Goal: Communication & Community: Answer question/provide support

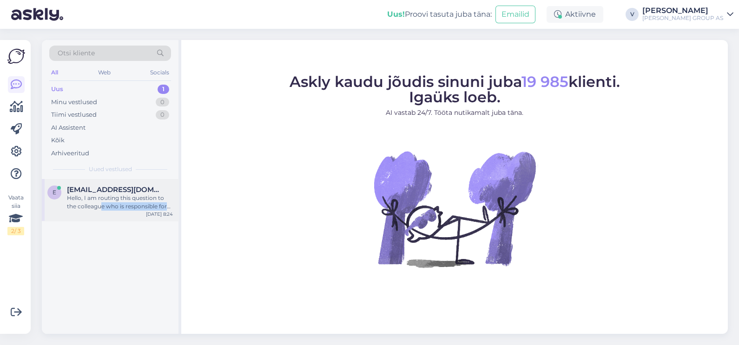
click at [100, 209] on div "e [EMAIL_ADDRESS][DOMAIN_NAME] Hello, I am routing this question to the colleag…" at bounding box center [110, 200] width 137 height 42
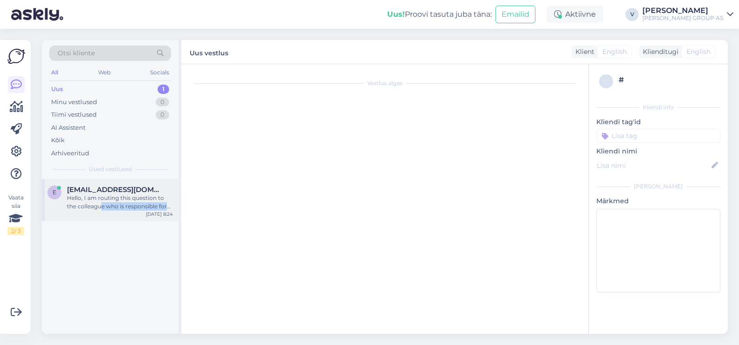
scroll to position [25, 0]
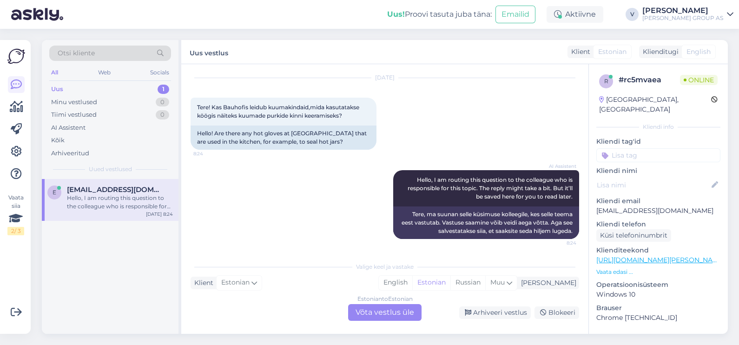
click at [393, 311] on div "Estonian to Estonian Võta vestlus üle" at bounding box center [384, 312] width 73 height 17
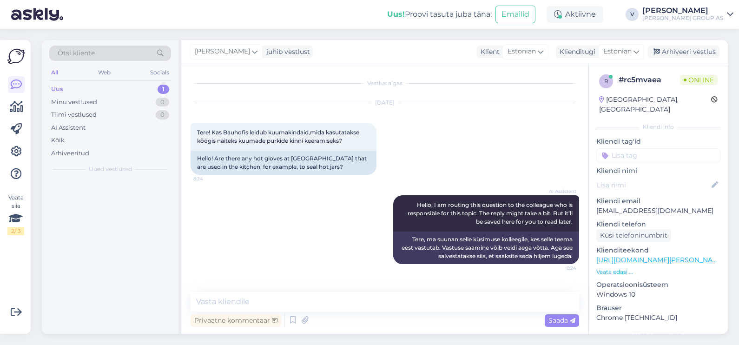
scroll to position [0, 0]
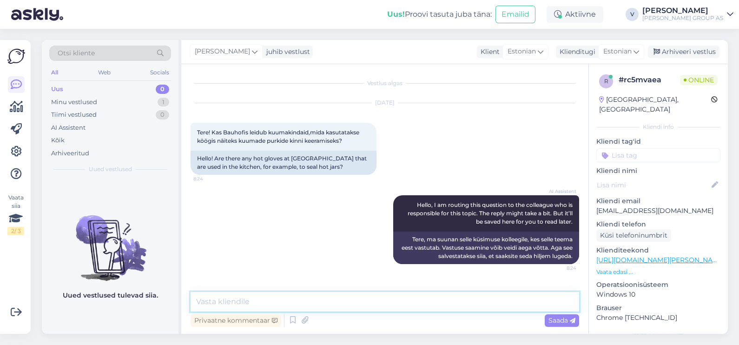
click at [298, 306] on textarea at bounding box center [385, 302] width 389 height 20
paste textarea "[URL][DOMAIN_NAME][PERSON_NAME]"
type textarea "Tere. Spetsiifiliselt selle [PERSON_NAME] ole. Aga näiteks selline [URL][DOMAIN…"
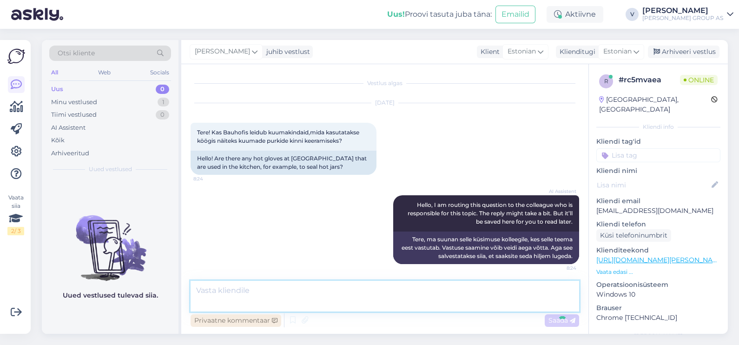
scroll to position [47, 0]
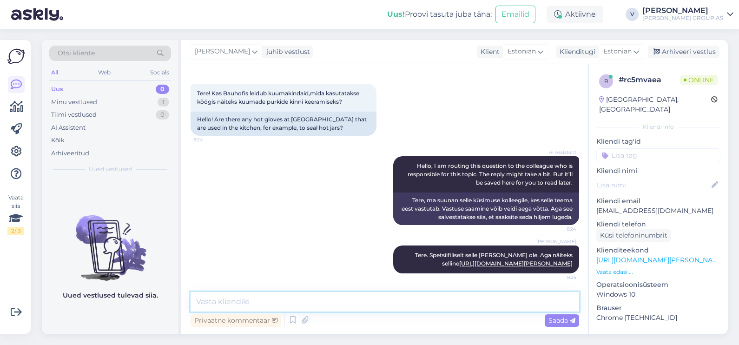
paste textarea "[URL][DOMAIN_NAME][PERSON_NAME][PERSON_NAME]"
type textarea "[URL][DOMAIN_NAME][PERSON_NAME][PERSON_NAME]"
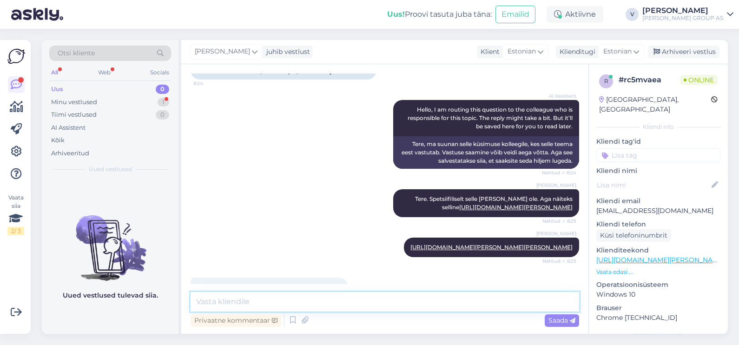
scroll to position [135, 0]
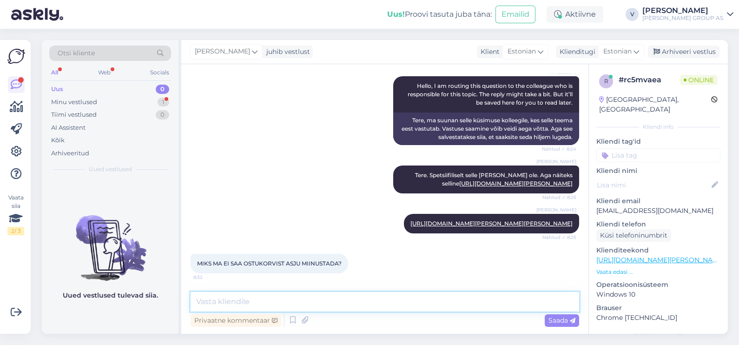
click at [335, 308] on textarea at bounding box center [385, 302] width 389 height 20
type textarea "Mis te täpsemalt selle all mõtlete?"
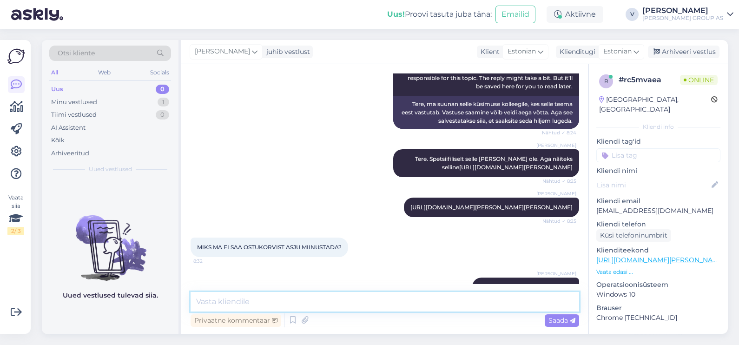
scroll to position [175, 0]
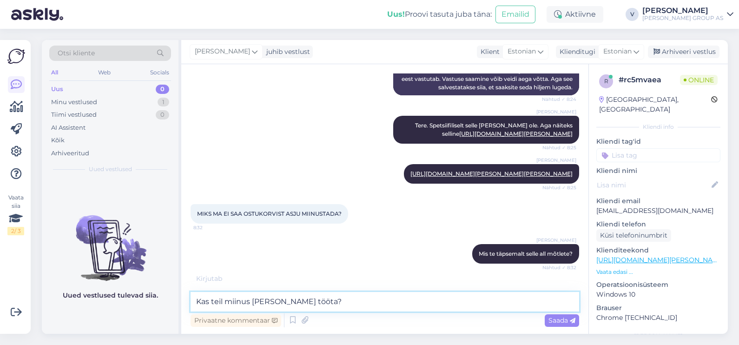
type textarea "Kas teil miinus [PERSON_NAME] tööta?"
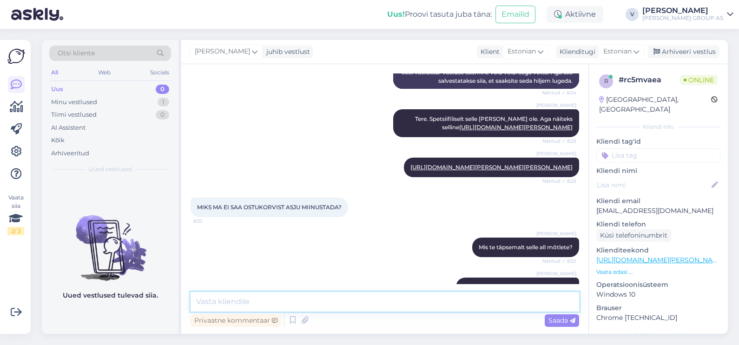
scroll to position [215, 0]
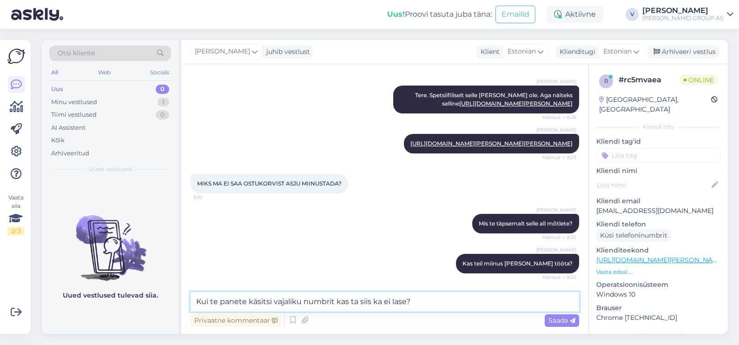
type textarea "Kui te panete käsitsi vajaliku numbrit kas ta siis ka ei lase?"
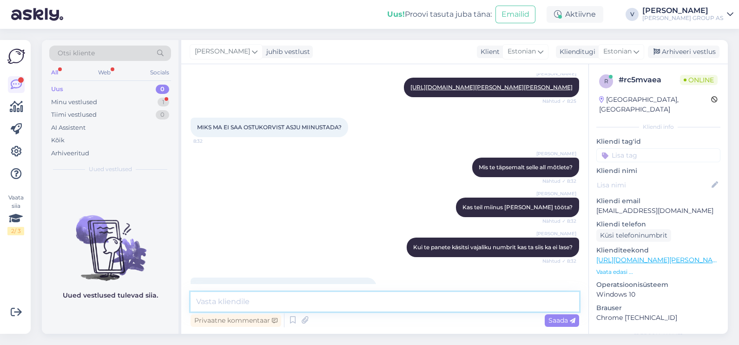
scroll to position [304, 0]
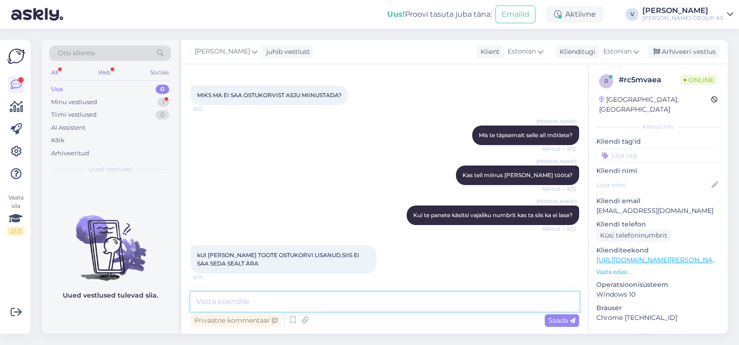
click at [257, 304] on textarea at bounding box center [385, 302] width 389 height 20
type textarea "Kas olete uuendanud lehte ja uuesti proovinud?"
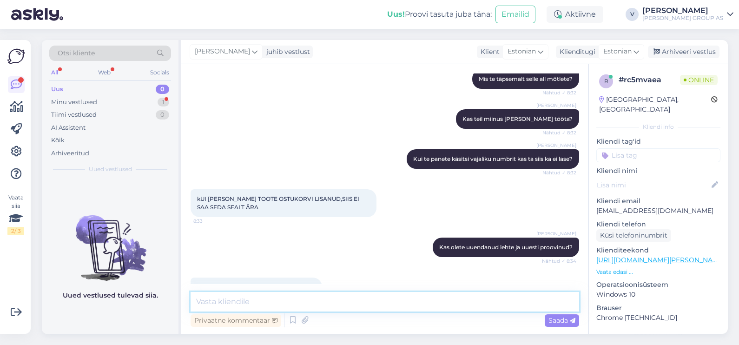
scroll to position [383, 0]
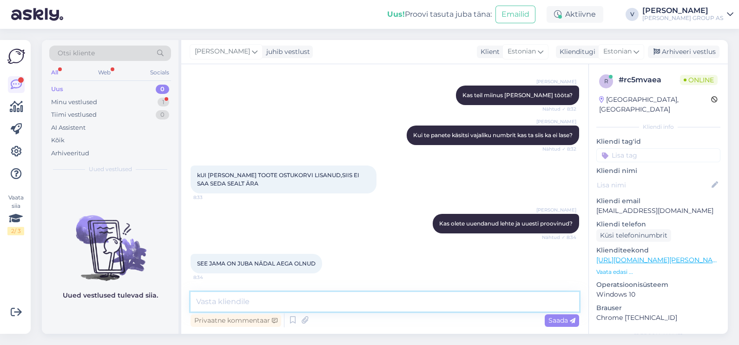
click at [248, 307] on textarea at bounding box center [385, 302] width 389 height 20
type textarea "Me edastame selle päringu meie vastutava osakonnale, et nad tegeleks sellega"
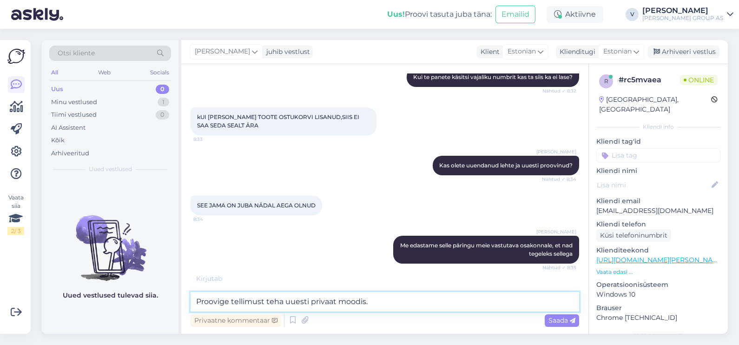
type textarea "Proovige tellimust teha uuesti privaat moodis."
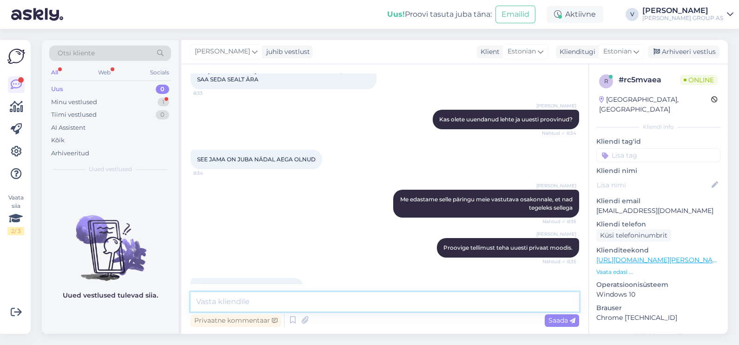
scroll to position [511, 0]
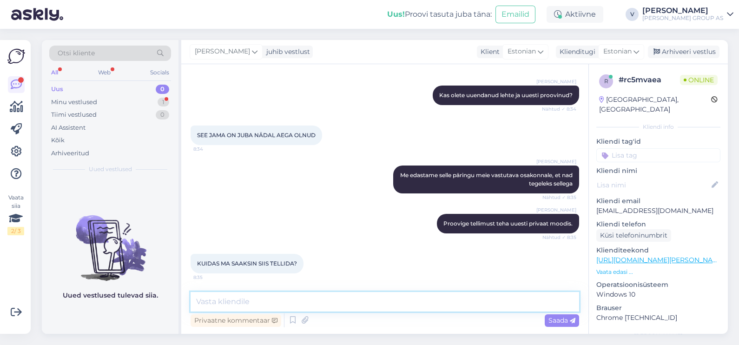
click at [238, 305] on textarea at bounding box center [385, 302] width 389 height 20
type textarea "Palun proovige uues veebi browseris või privaat moodis. Privaat moodis peaks ha…"
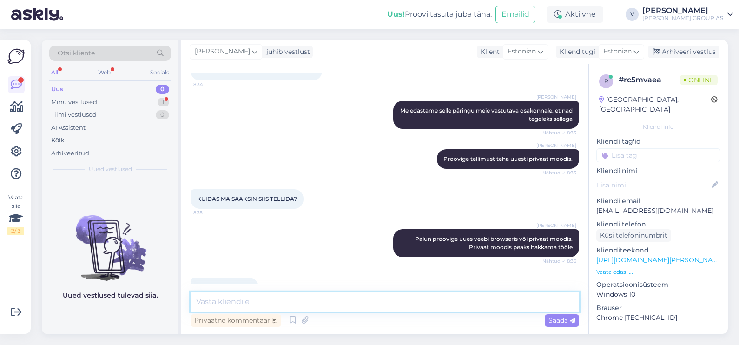
scroll to position [640, 0]
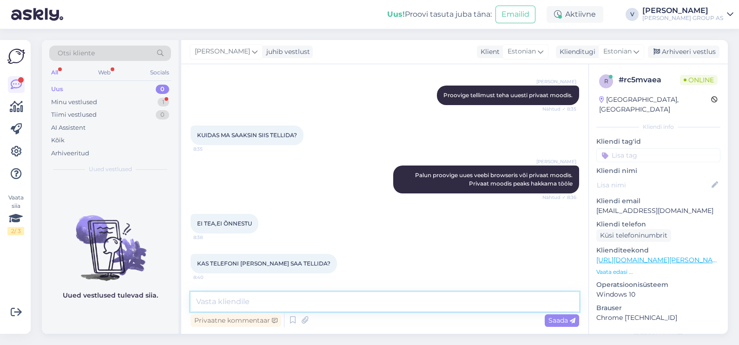
click at [308, 297] on textarea at bounding box center [385, 302] width 389 height 20
type textarea "M"
type textarea "Kahjuks ei saa."
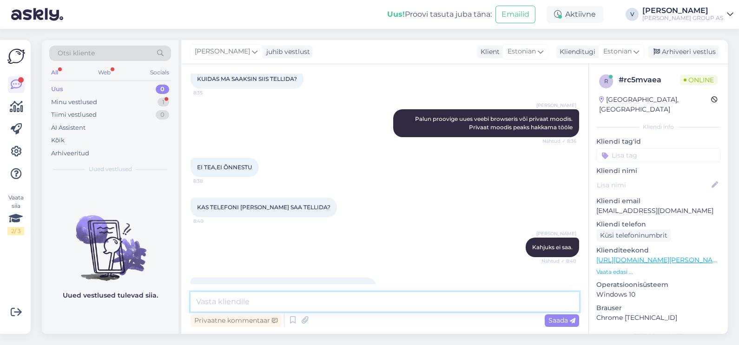
scroll to position [720, 0]
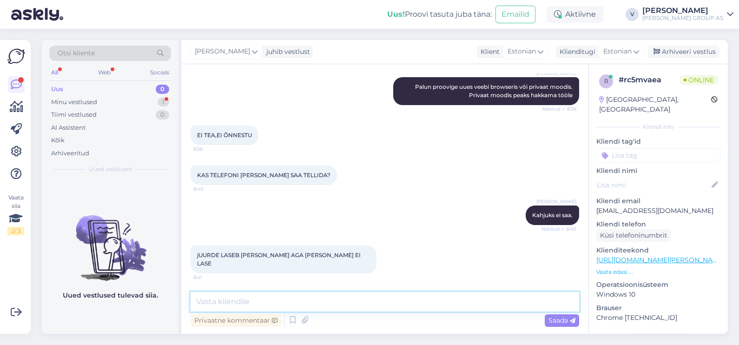
click at [262, 295] on textarea at bounding box center [385, 302] width 389 height 20
type textarea "Kahjuks hetkel saan pakkuda, et kasutage uut veebi browserit või kasutage incog…"
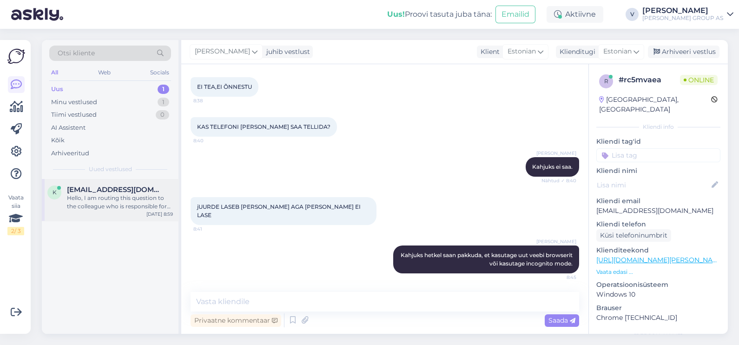
click at [94, 215] on div "k [EMAIL_ADDRESS][DOMAIN_NAME] Hello, I am routing this question to the colleag…" at bounding box center [110, 200] width 137 height 42
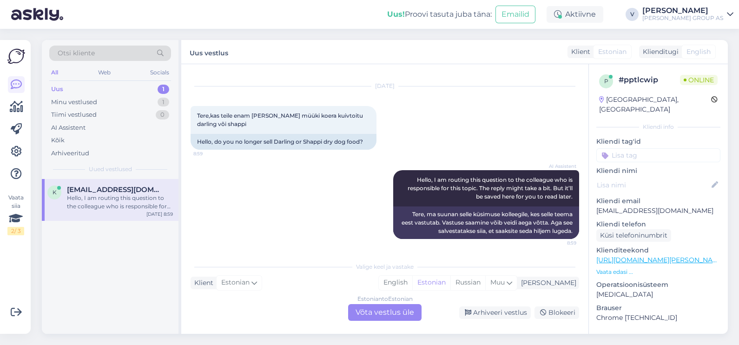
click at [383, 309] on div "Estonian to Estonian Võta vestlus üle" at bounding box center [384, 312] width 73 height 17
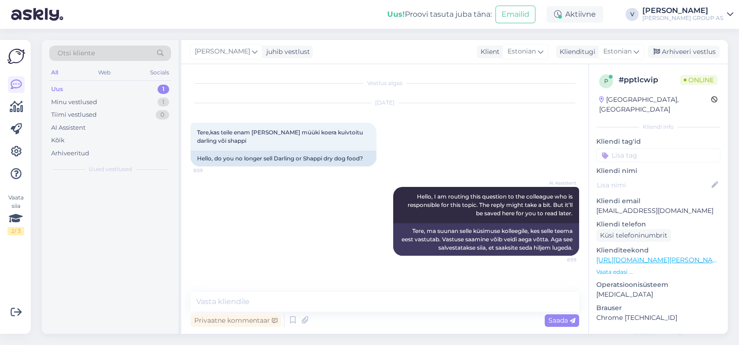
scroll to position [0, 0]
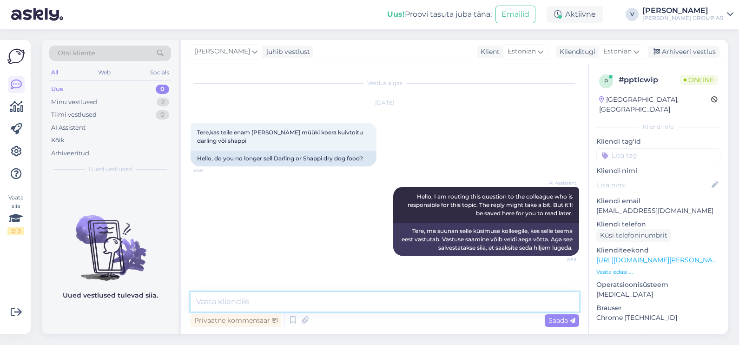
click at [328, 303] on textarea at bounding box center [385, 302] width 389 height 20
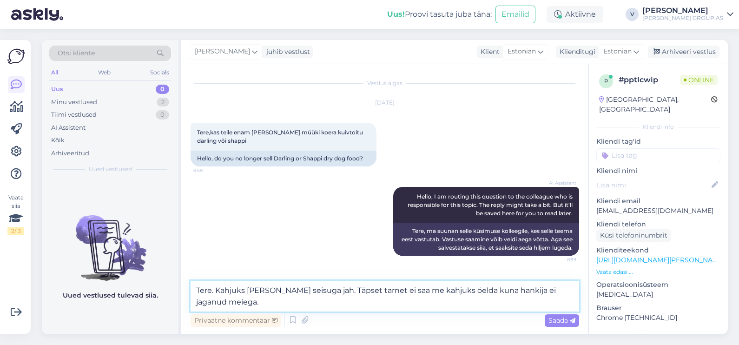
type textarea "Tere. Kahjuks [PERSON_NAME] seisuga jah. Täpset tarnet ei saa me kahjuks öelda …"
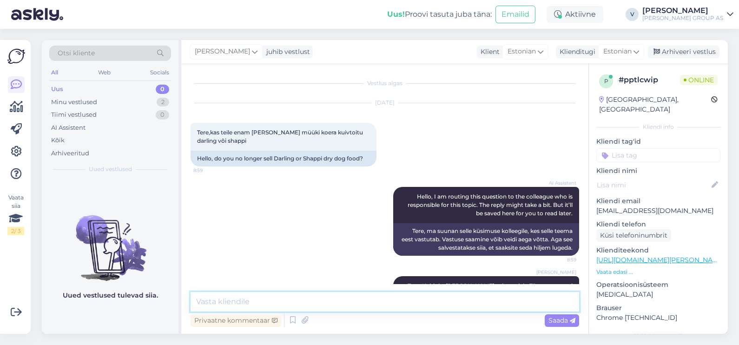
scroll to position [30, 0]
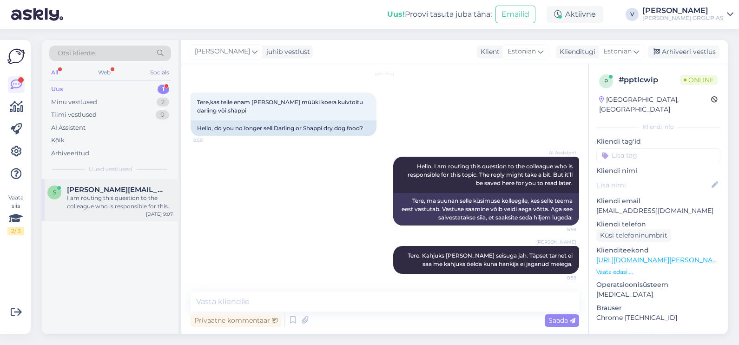
click at [120, 191] on span "[PERSON_NAME][EMAIL_ADDRESS][PERSON_NAME][DOMAIN_NAME]" at bounding box center [115, 189] width 97 height 8
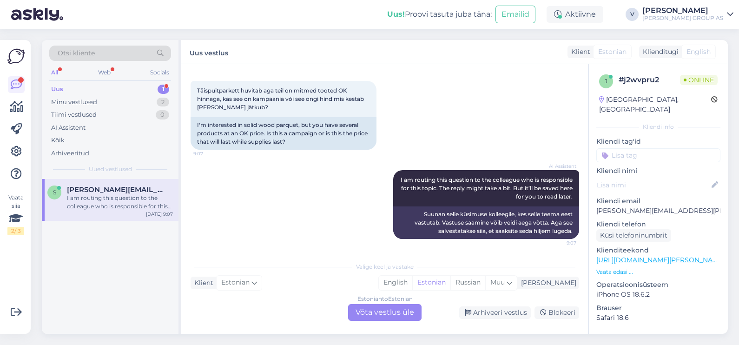
click at [377, 314] on div "Estonian to Estonian Võta vestlus üle" at bounding box center [384, 312] width 73 height 17
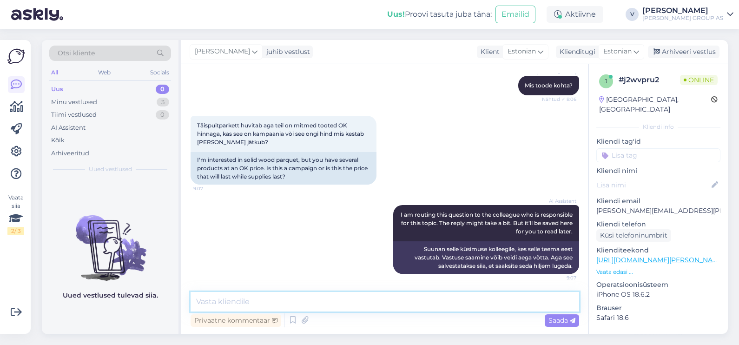
click at [304, 297] on textarea at bounding box center [385, 302] width 389 height 20
type textarea "Tere. OK hind on püsivalt langetatud hind."
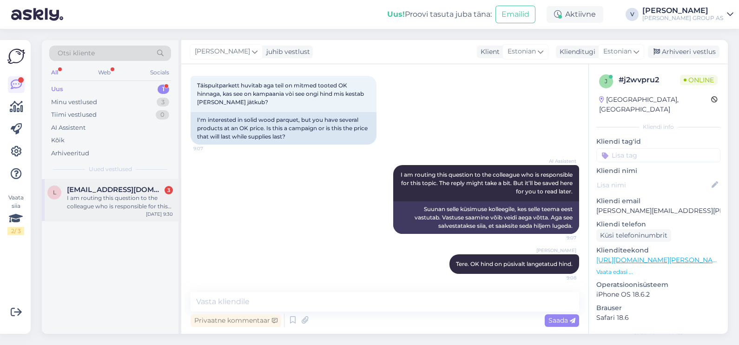
click at [144, 188] on div "[EMAIL_ADDRESS][DOMAIN_NAME] 3" at bounding box center [120, 189] width 106 height 8
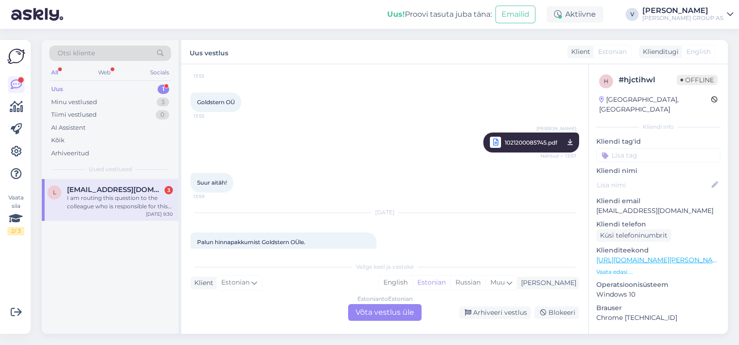
scroll to position [1493, 0]
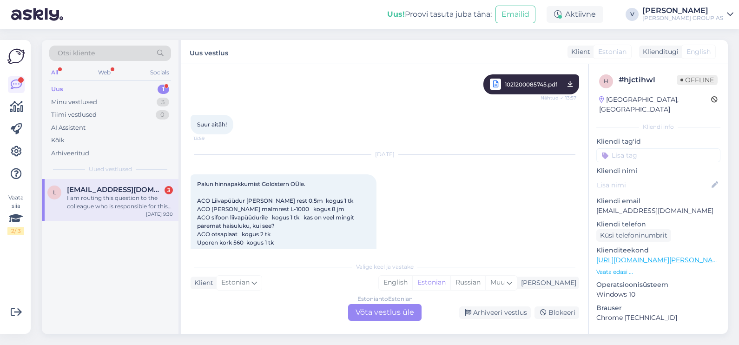
click at [378, 314] on div "Estonian to Estonian Võta vestlus üle" at bounding box center [384, 312] width 73 height 17
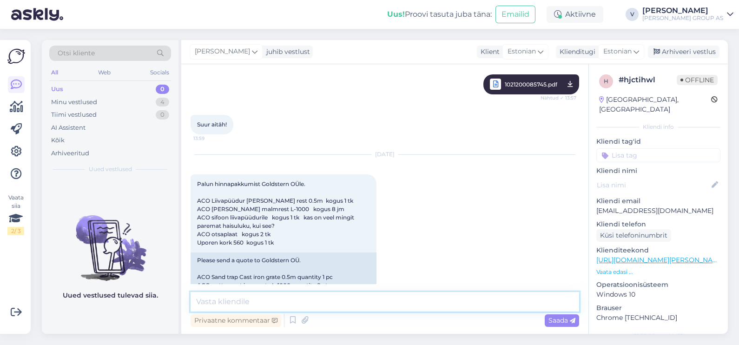
click at [306, 304] on textarea at bounding box center [385, 302] width 389 height 20
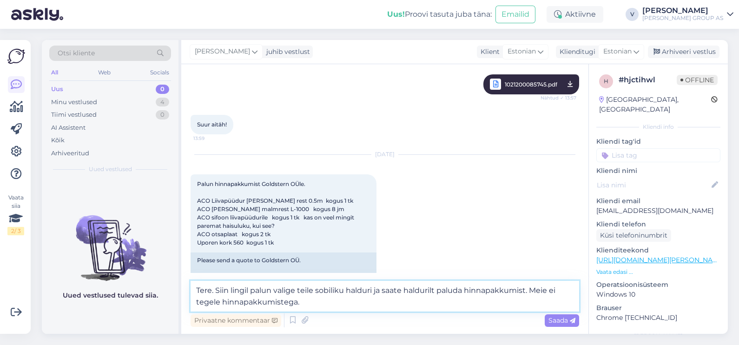
paste textarea "[URL][DOMAIN_NAME][PERSON_NAME]"
type textarea "Tere. Siin lingil palun valige teile sobiliku halduri ja saate haldurilt paluda…"
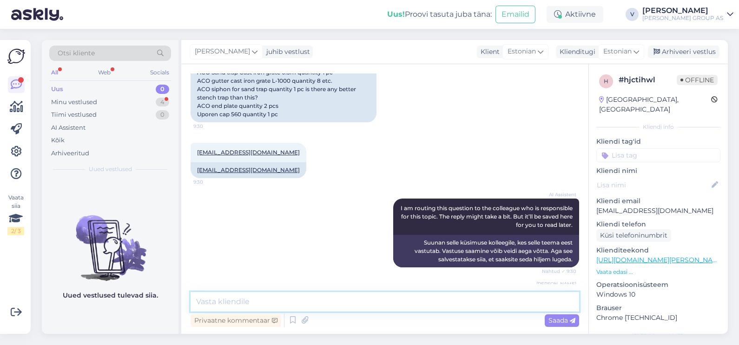
scroll to position [1737, 0]
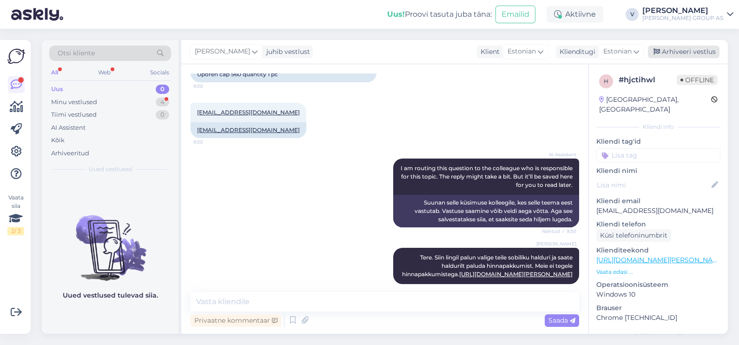
click at [677, 54] on div "Arhiveeri vestlus" at bounding box center [684, 52] width 72 height 13
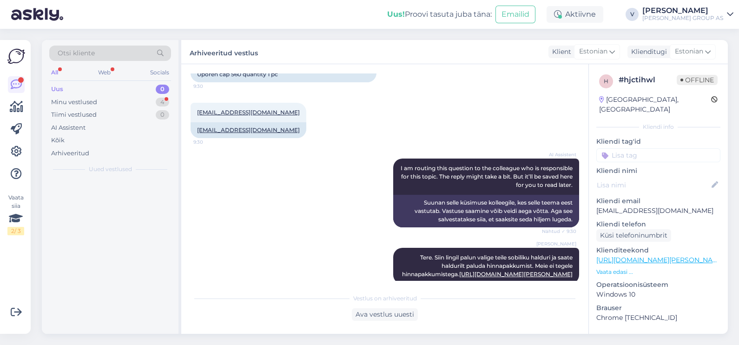
scroll to position [1740, 0]
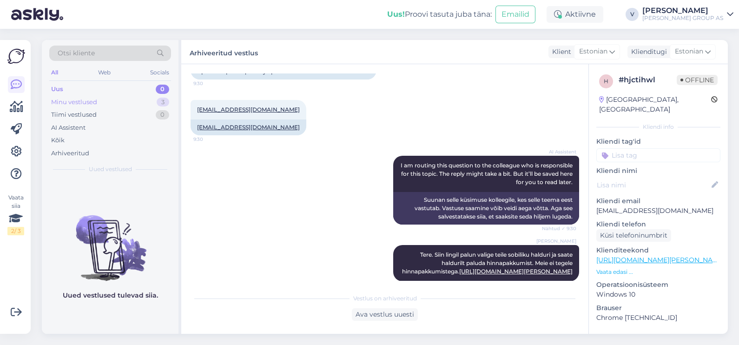
click at [119, 99] on div "Minu vestlused 3" at bounding box center [110, 102] width 122 height 13
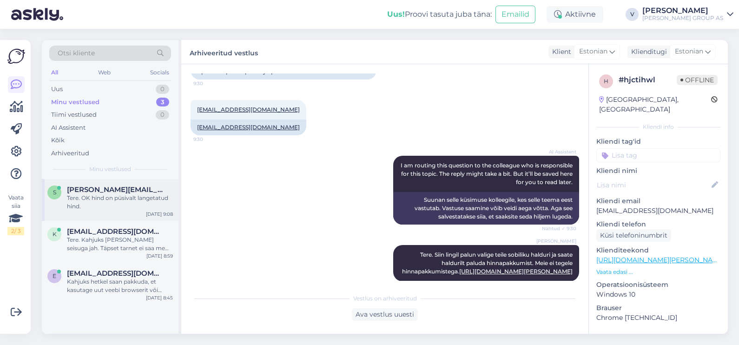
click at [135, 202] on div "Tere. OK hind on püsivalt langetatud hind." at bounding box center [120, 202] width 106 height 17
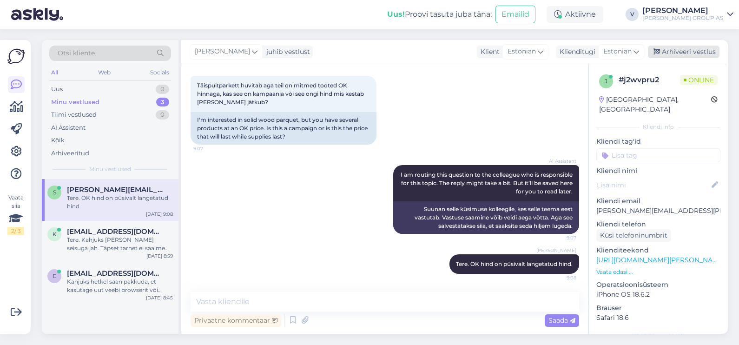
click at [704, 53] on div "Arhiveeri vestlus" at bounding box center [684, 52] width 72 height 13
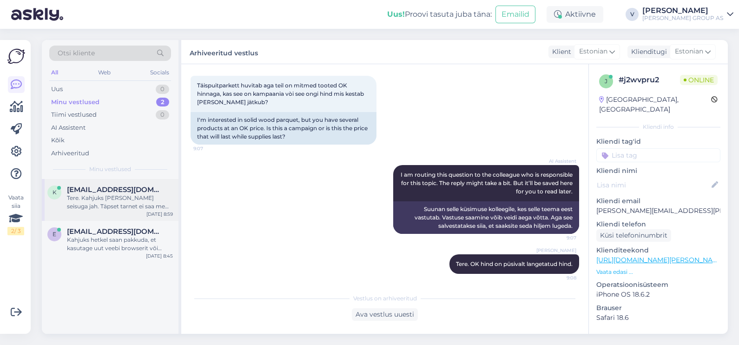
click at [118, 208] on div "Tere. Kahjuks [PERSON_NAME] seisuga jah. Täpset tarnet ei saa me kahjuks öelda …" at bounding box center [120, 202] width 106 height 17
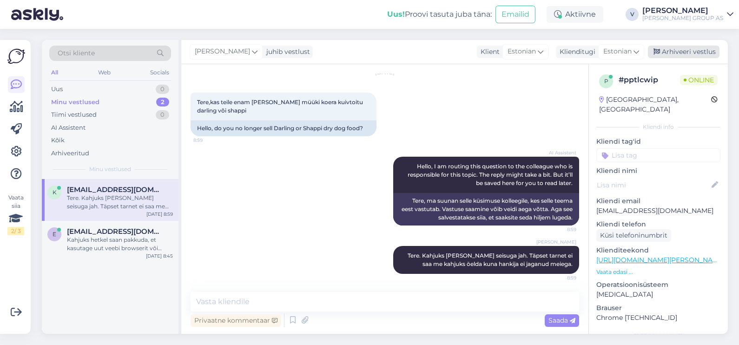
click at [690, 47] on div "Arhiveeri vestlus" at bounding box center [684, 52] width 72 height 13
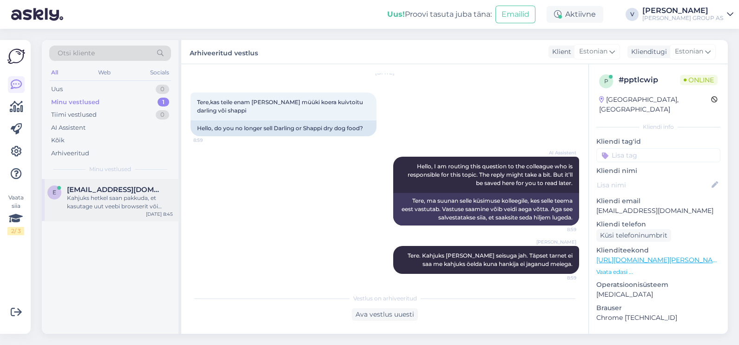
click at [138, 213] on div "e [EMAIL_ADDRESS][DOMAIN_NAME] Kahjuks hetkel saan pakkuda, et kasutage uut vee…" at bounding box center [110, 200] width 137 height 42
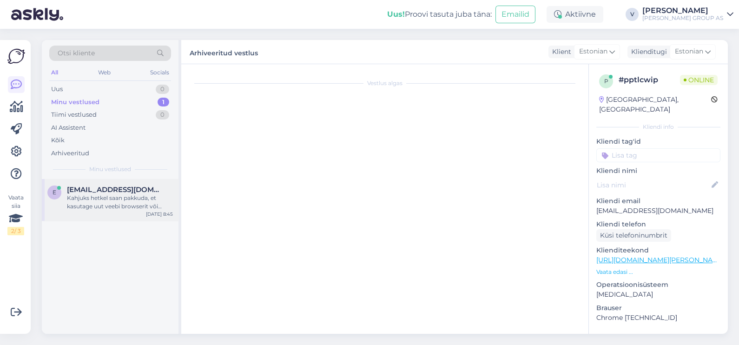
scroll to position [768, 0]
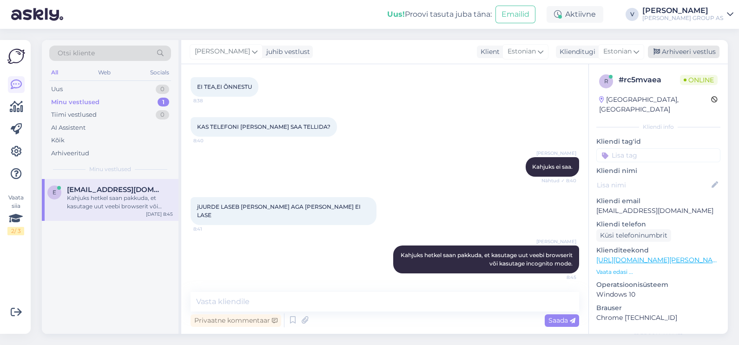
click at [687, 53] on div "Arhiveeri vestlus" at bounding box center [684, 52] width 72 height 13
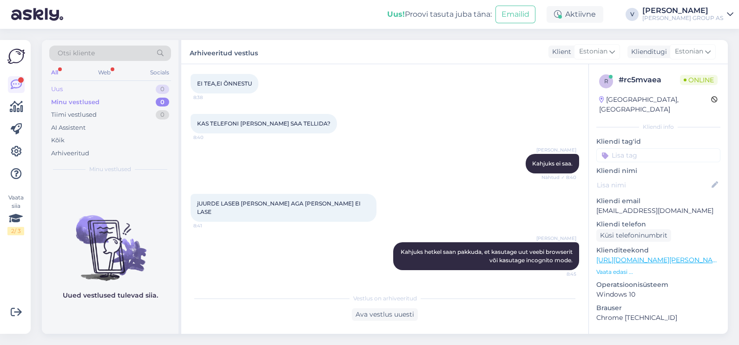
click at [82, 85] on div "Uus 0" at bounding box center [110, 89] width 122 height 13
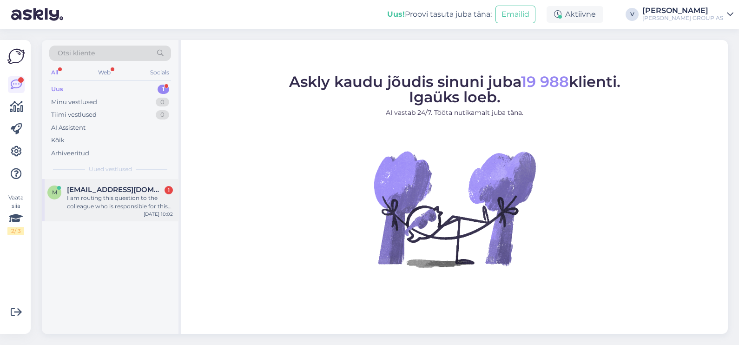
click at [54, 185] on div "M" at bounding box center [54, 192] width 14 height 14
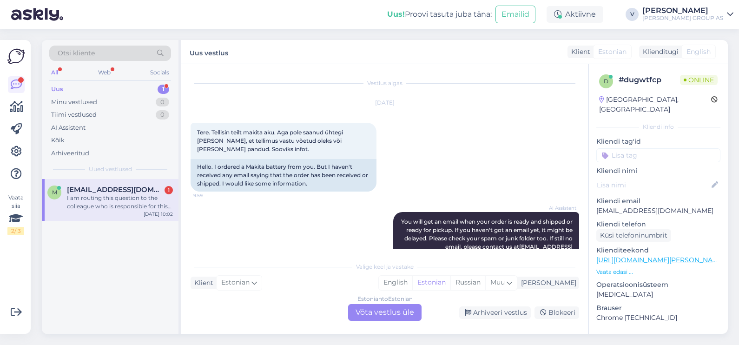
click at [389, 314] on div "Estonian to Estonian Võta vestlus üle" at bounding box center [384, 312] width 73 height 17
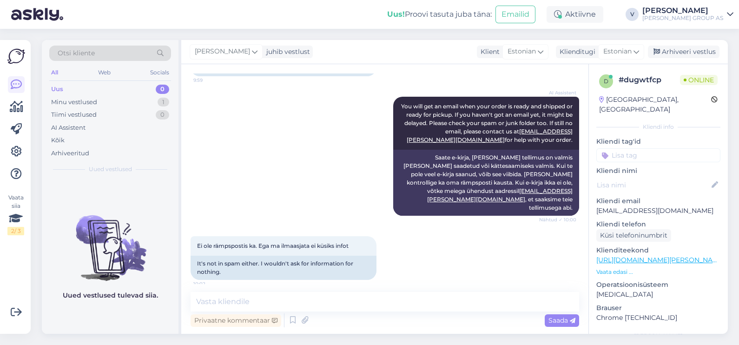
scroll to position [78, 0]
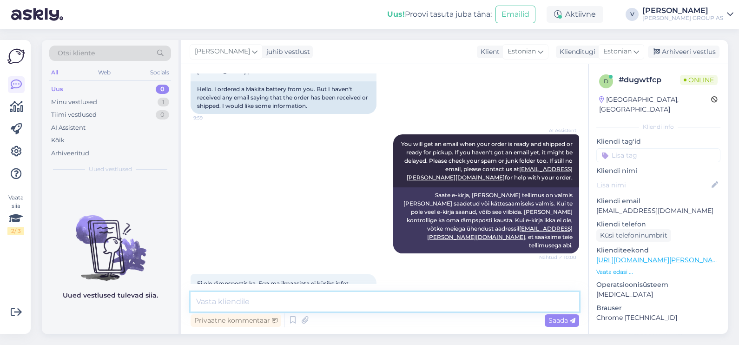
drag, startPoint x: 341, startPoint y: 299, endPoint x: 341, endPoint y: 290, distance: 9.8
click at [340, 299] on textarea at bounding box center [385, 302] width 389 height 20
type textarea "Tere. Kelle nimele oli tehtud tellimus? Lisage palun siia ka maksekorraldust."
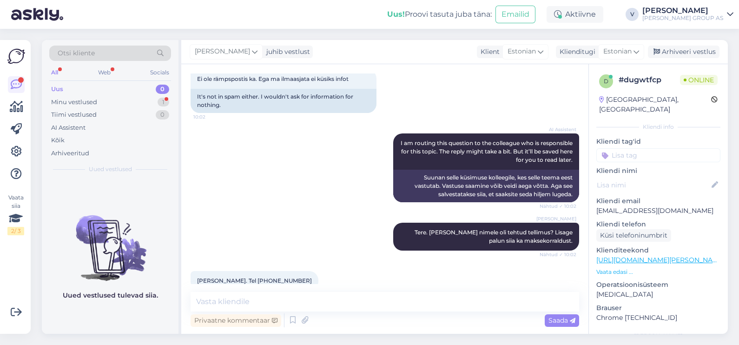
scroll to position [322, 0]
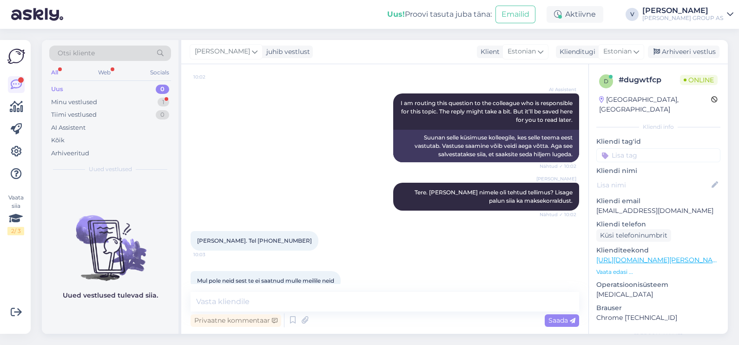
click at [372, 319] on div "Privaatne kommentaar Saada" at bounding box center [385, 320] width 389 height 18
click at [367, 299] on textarea at bounding box center [385, 302] width 389 height 20
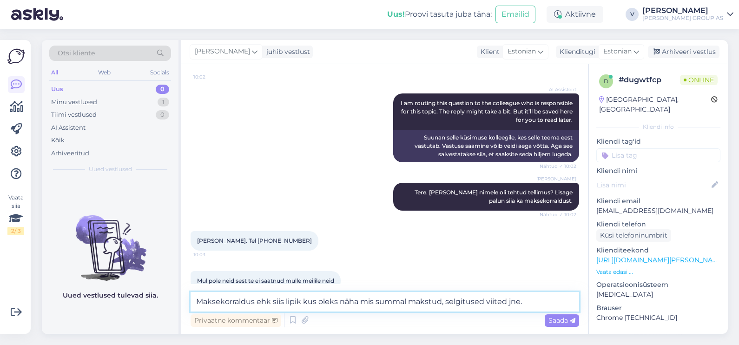
type textarea "Maksekorraldus ehk siis lipik kus oleks näha mis summal makstud, selgitused vii…"
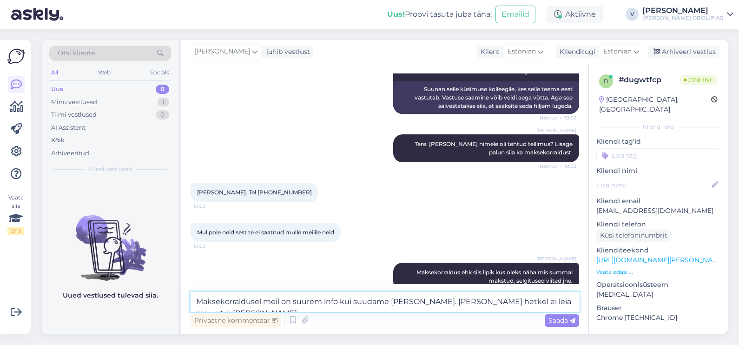
type textarea "Maksekorraldusel meil on suurem info kui suudame leida. Teie nimel hetkel ei le…"
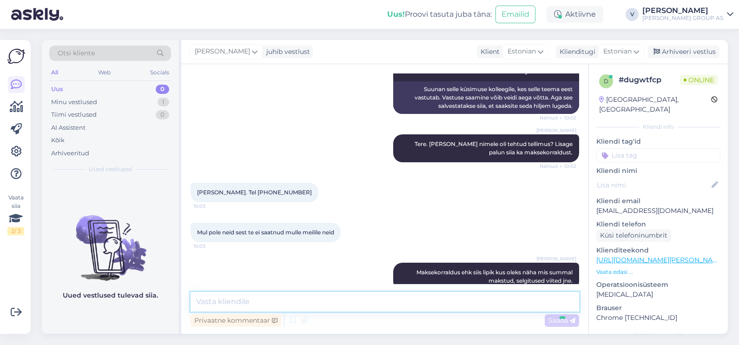
scroll to position [419, 0]
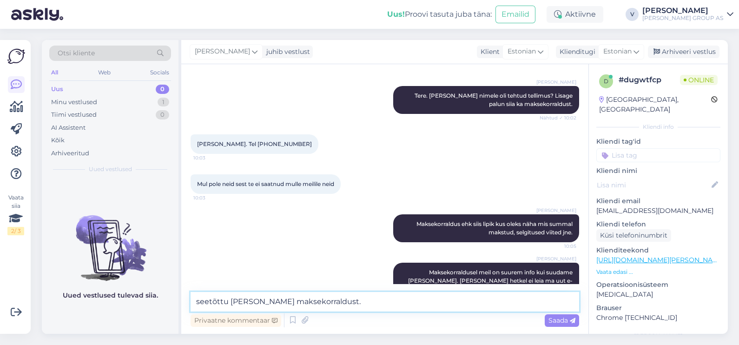
type textarea "seetõttu oleks vaja maksekorraldust."
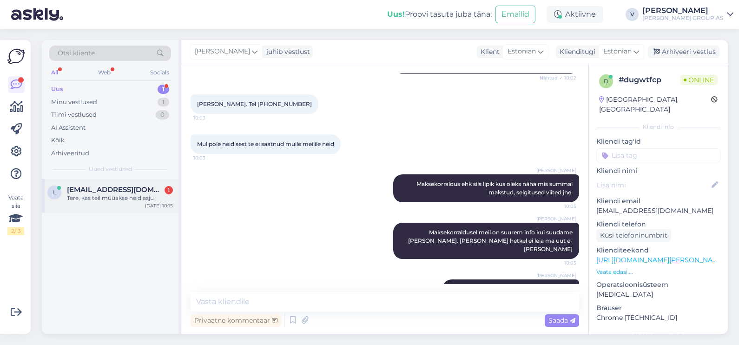
click at [101, 192] on span "Liina.jegorov.01@gmail.com" at bounding box center [115, 189] width 97 height 8
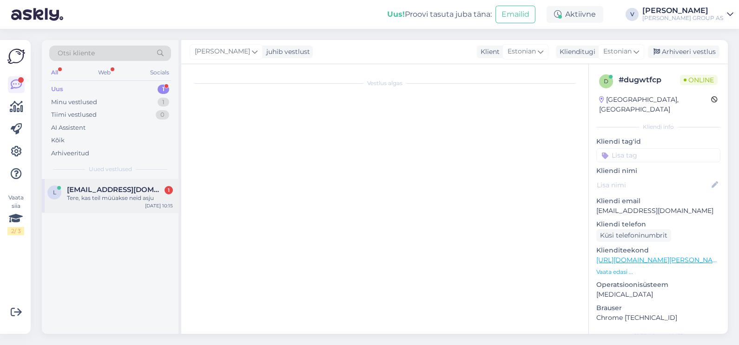
scroll to position [0, 0]
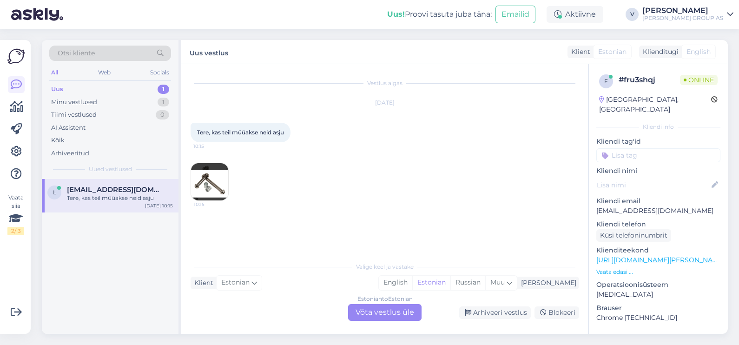
click at [375, 318] on div "Estonian to Estonian Võta vestlus üle" at bounding box center [384, 312] width 73 height 17
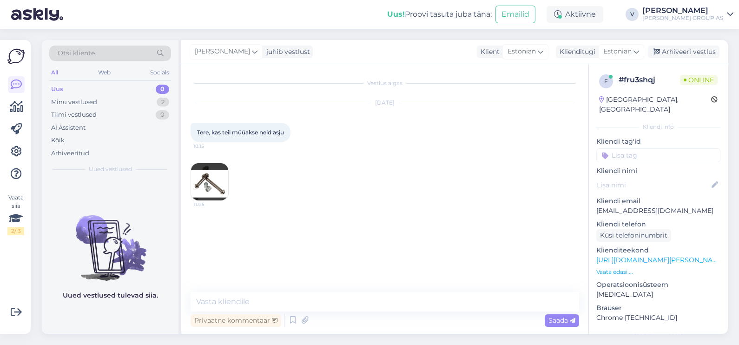
click at [226, 185] on img at bounding box center [209, 181] width 37 height 37
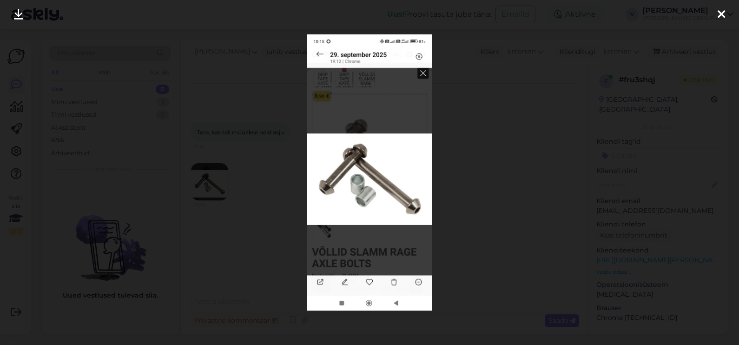
click at [456, 194] on div at bounding box center [369, 172] width 739 height 345
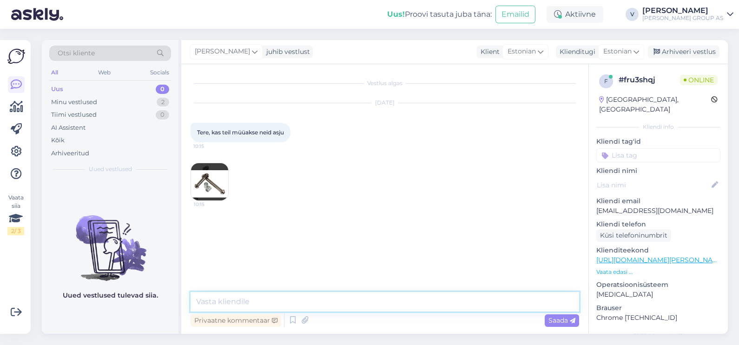
click at [435, 299] on textarea at bounding box center [385, 302] width 389 height 20
type textarea "Tere. Kahjuks mitte"
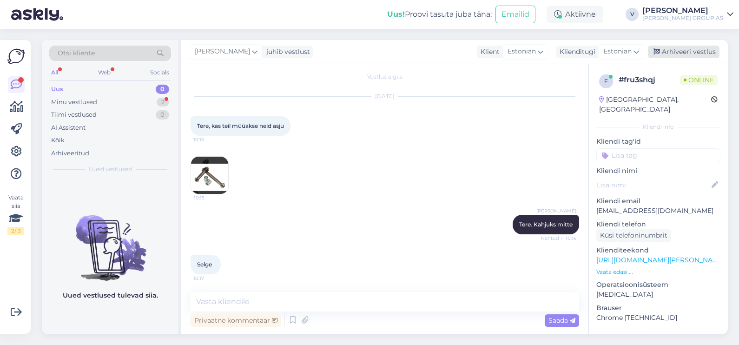
click at [700, 50] on div "Arhiveeri vestlus" at bounding box center [684, 52] width 72 height 13
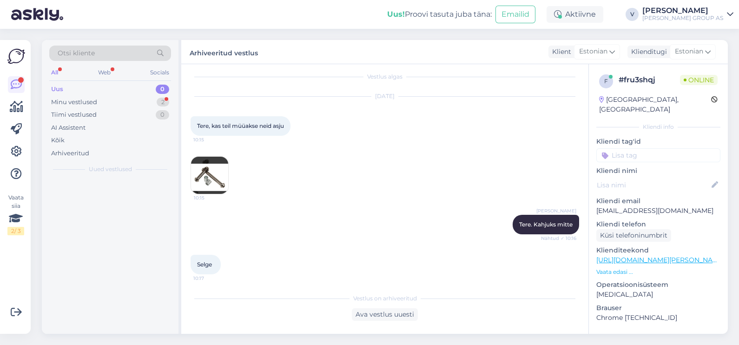
scroll to position [10, 0]
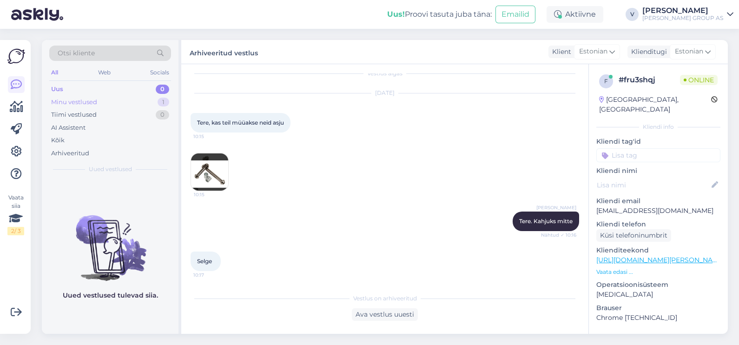
click at [107, 105] on div "Minu vestlused 1" at bounding box center [110, 102] width 122 height 13
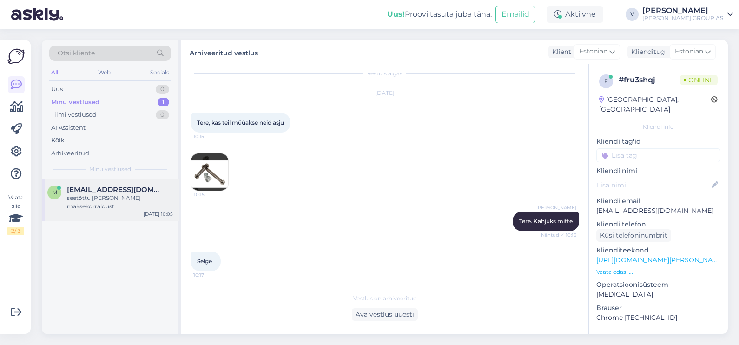
click at [116, 191] on span "Madisrebane89@gmail.com" at bounding box center [115, 189] width 97 height 8
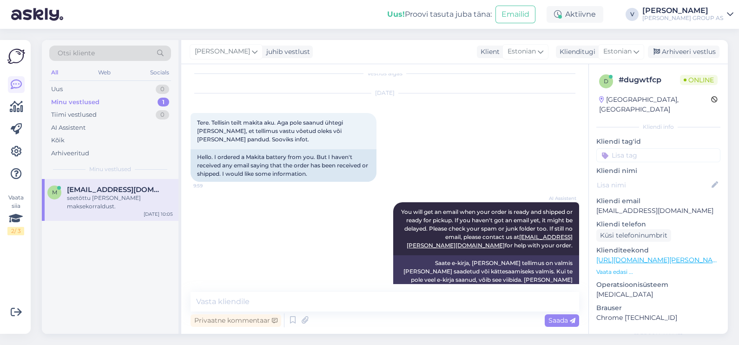
scroll to position [459, 0]
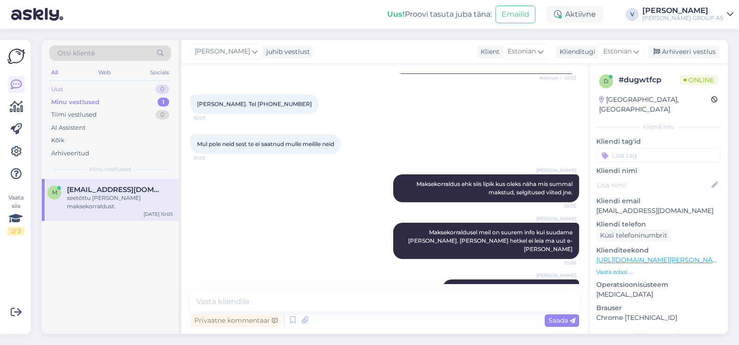
click at [100, 84] on div "Uus 0" at bounding box center [110, 89] width 122 height 13
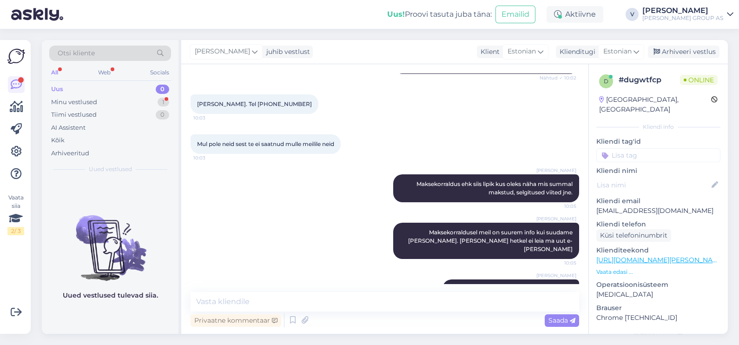
scroll to position [499, 0]
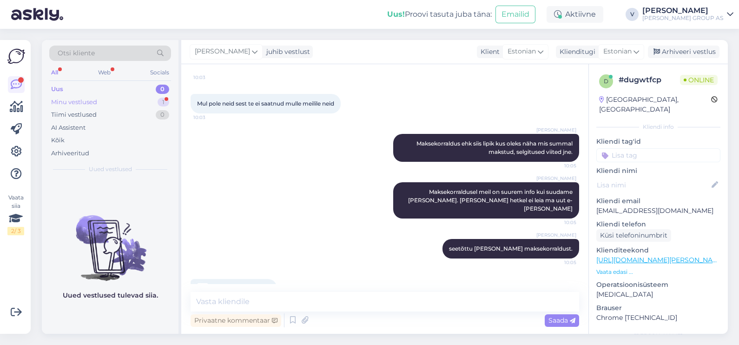
click at [142, 106] on div "Minu vestlused 1" at bounding box center [110, 102] width 122 height 13
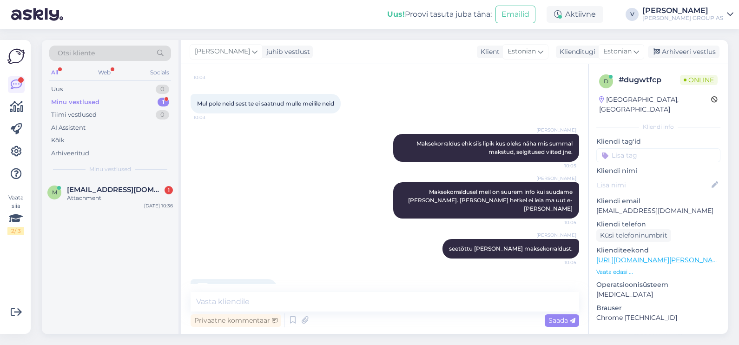
click at [231, 283] on span "payment (1).pdf" at bounding box center [233, 289] width 43 height 12
click at [321, 299] on textarea at bounding box center [385, 302] width 389 height 20
click at [310, 312] on div "Privaatne kommentaar Saada" at bounding box center [385, 320] width 389 height 18
click at [295, 300] on textarea at bounding box center [385, 302] width 389 height 20
type textarea "T"
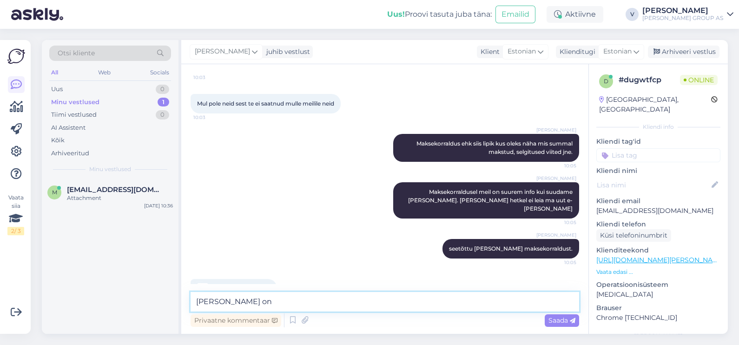
paste textarea "E3000497994"
type textarea "Teie tellimus on E3000497994. See on ka komplekteeritud ja nüüd ootab meie juur…"
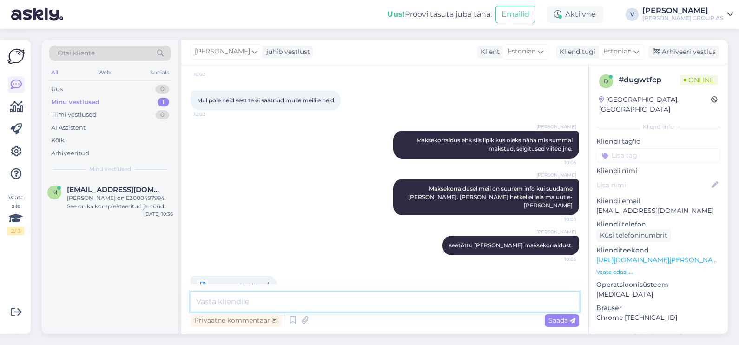
scroll to position [548, 0]
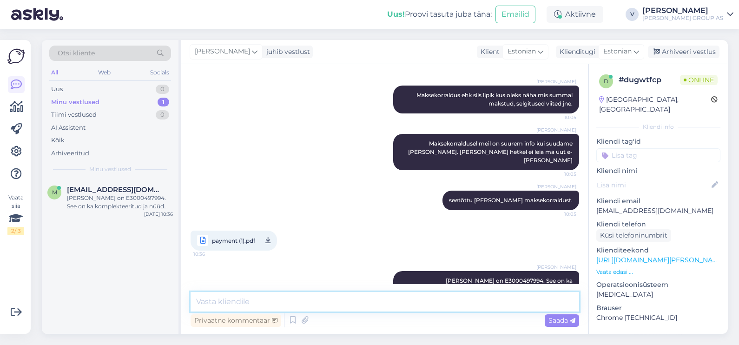
click at [372, 303] on textarea at bounding box center [385, 302] width 389 height 20
click at [321, 302] on textarea at bounding box center [385, 302] width 389 height 20
click at [441, 305] on textarea at bounding box center [385, 302] width 389 height 20
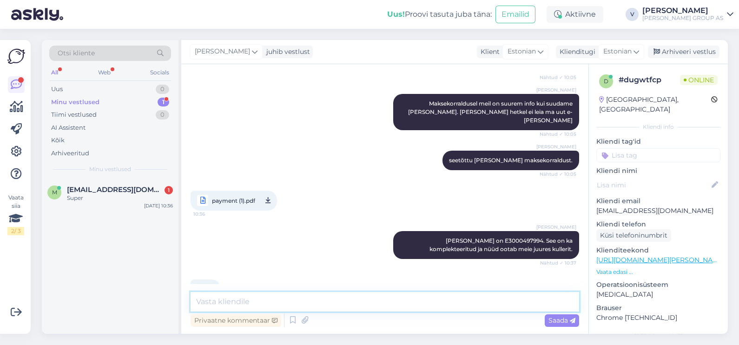
click at [281, 295] on textarea at bounding box center [385, 302] width 389 height 20
click at [102, 188] on span "Madisrebane89@gmail.com" at bounding box center [115, 189] width 97 height 8
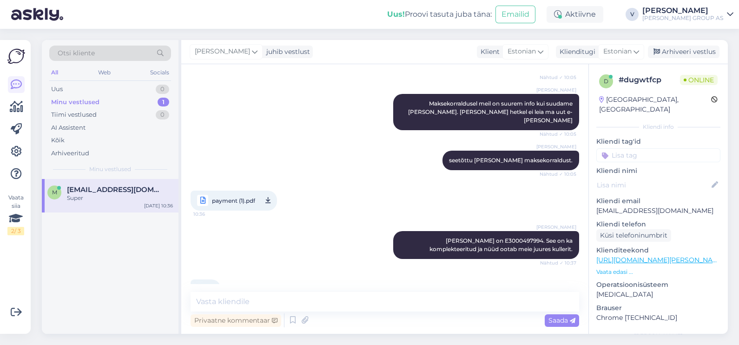
click at [323, 291] on div "Vestlus algas Oct 1 2025 Tere. Tellisin teilt makita aku. Aga pole saanud ühteg…" at bounding box center [384, 199] width 407 height 270
click at [465, 290] on div "Vestlus algas Oct 1 2025 Tere. Tellisin teilt makita aku. Aga pole saanud ühteg…" at bounding box center [384, 199] width 407 height 270
click at [473, 301] on textarea at bounding box center [385, 302] width 389 height 20
click at [700, 54] on div "Arhiveeri vestlus" at bounding box center [684, 52] width 72 height 13
